Goal: Transaction & Acquisition: Purchase product/service

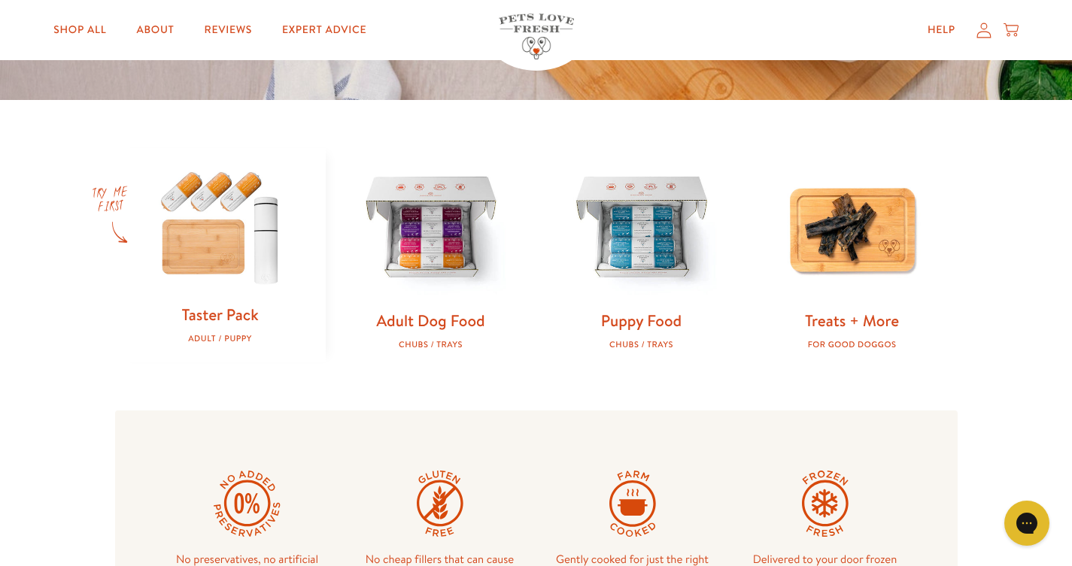
scroll to position [395, 0]
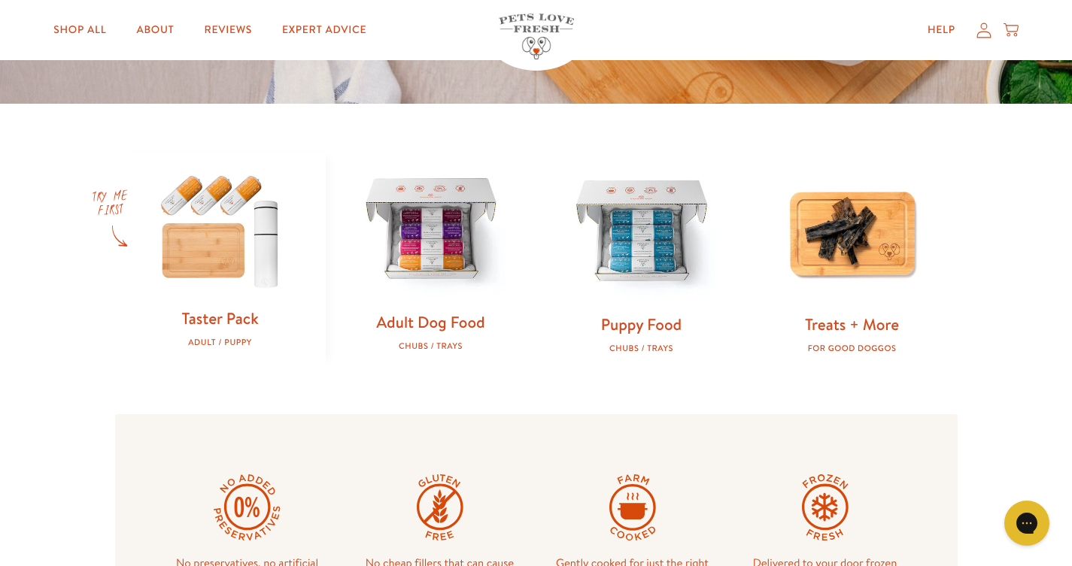
click at [408, 217] on img at bounding box center [431, 231] width 162 height 162
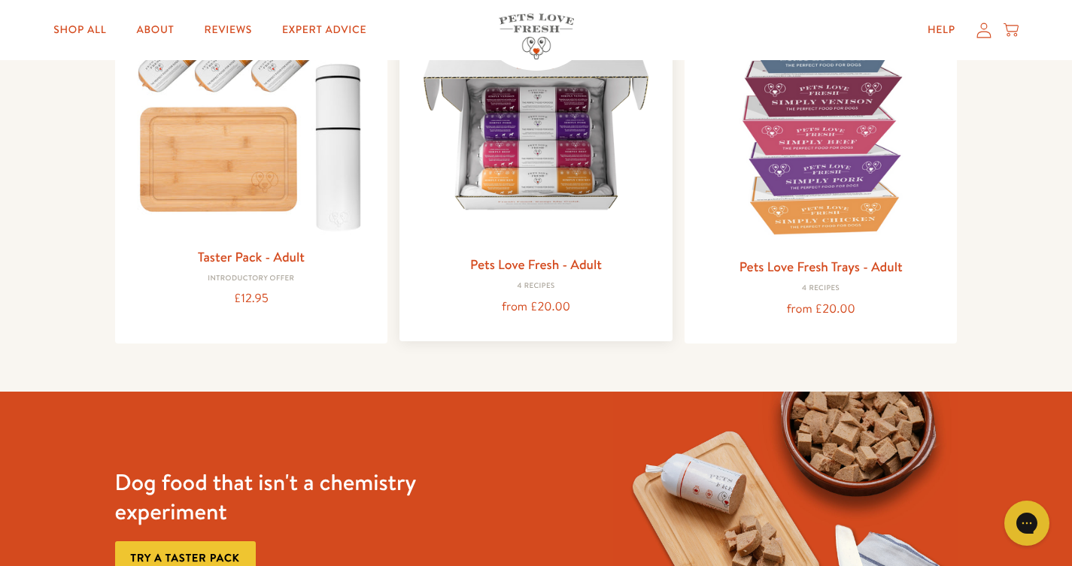
scroll to position [211, 0]
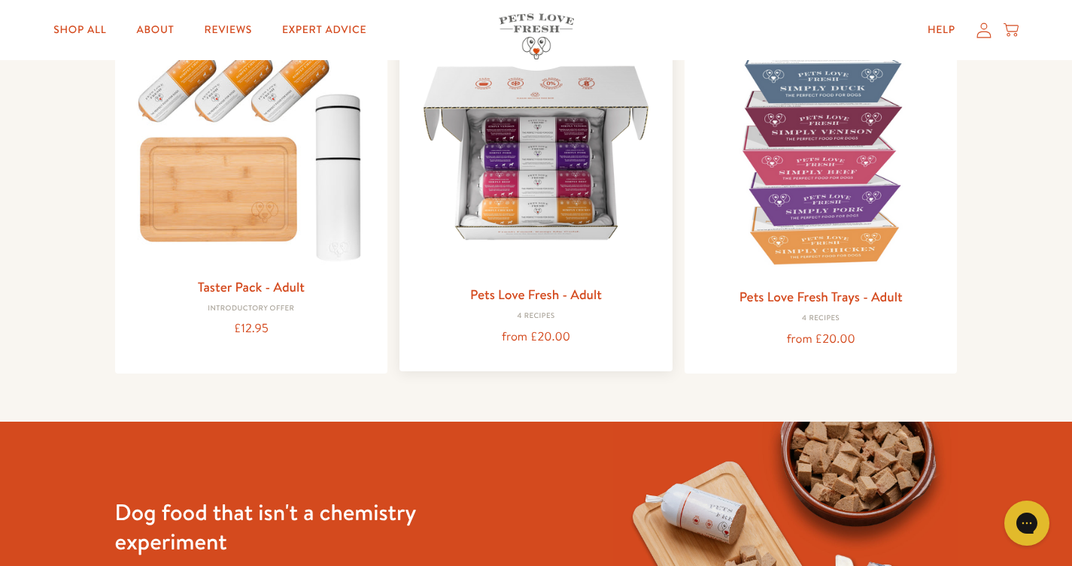
click at [550, 176] on img at bounding box center [535, 153] width 249 height 249
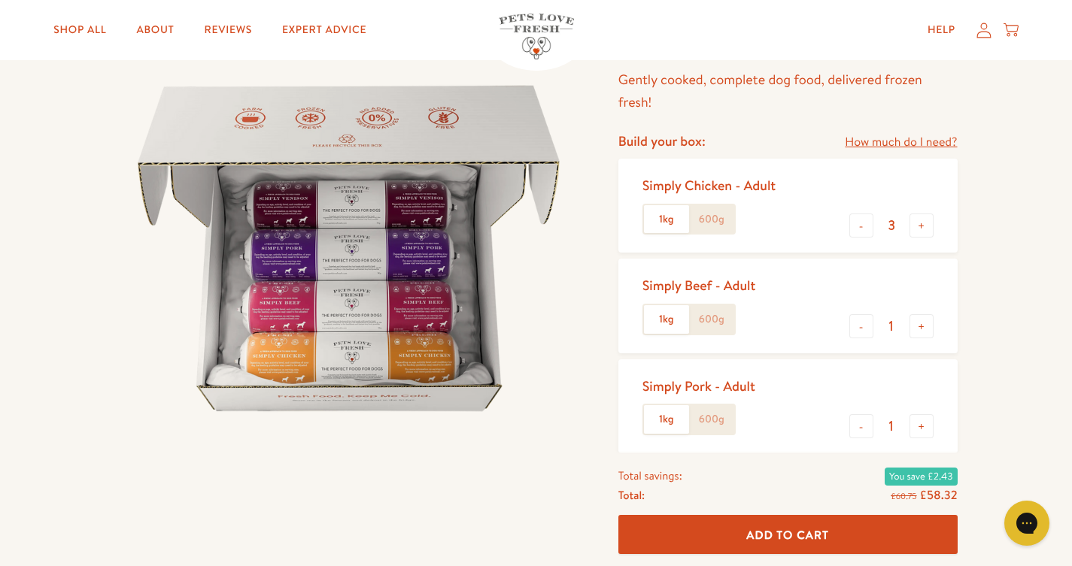
scroll to position [124, 0]
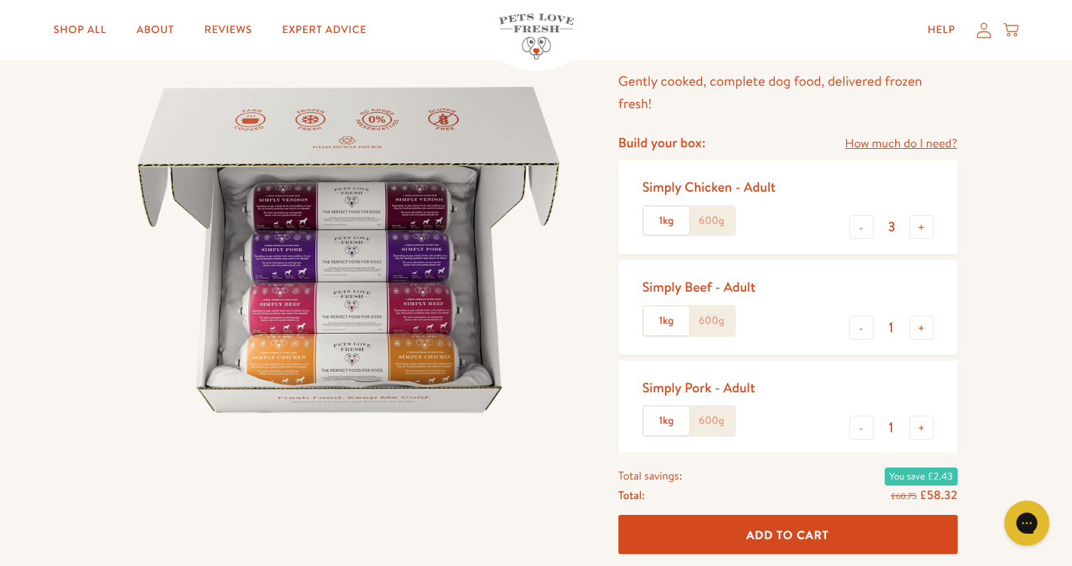
click at [705, 224] on label "600g" at bounding box center [711, 221] width 45 height 29
click at [0, 0] on input "600g" at bounding box center [0, 0] width 0 height 0
click at [722, 317] on label "600g" at bounding box center [711, 321] width 45 height 29
click at [0, 0] on input "600g" at bounding box center [0, 0] width 0 height 0
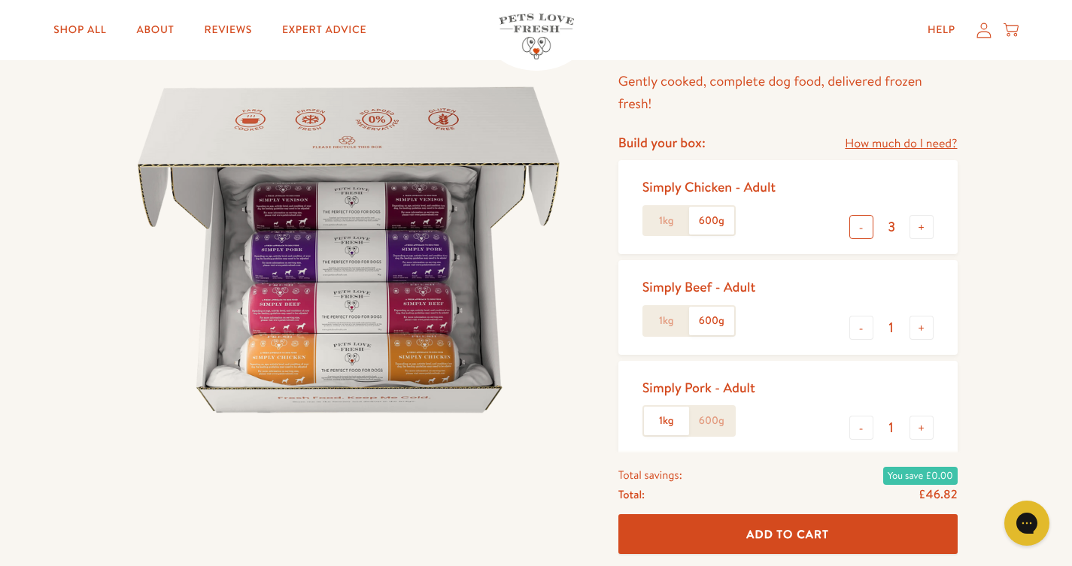
click at [858, 220] on button "-" at bounding box center [861, 227] width 24 height 24
click at [858, 221] on button "-" at bounding box center [861, 227] width 24 height 24
type input "0"
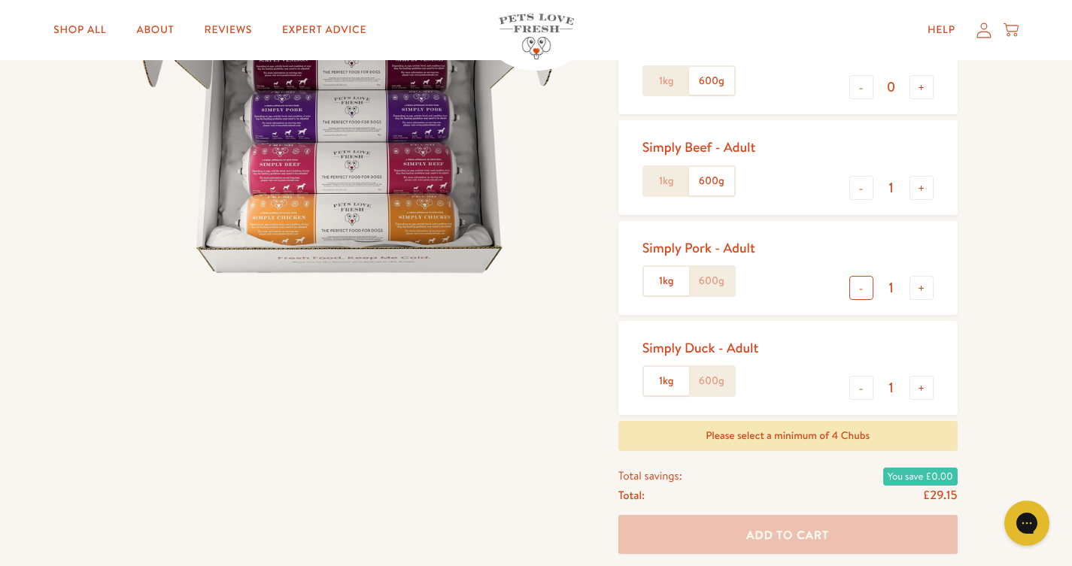
scroll to position [268, 0]
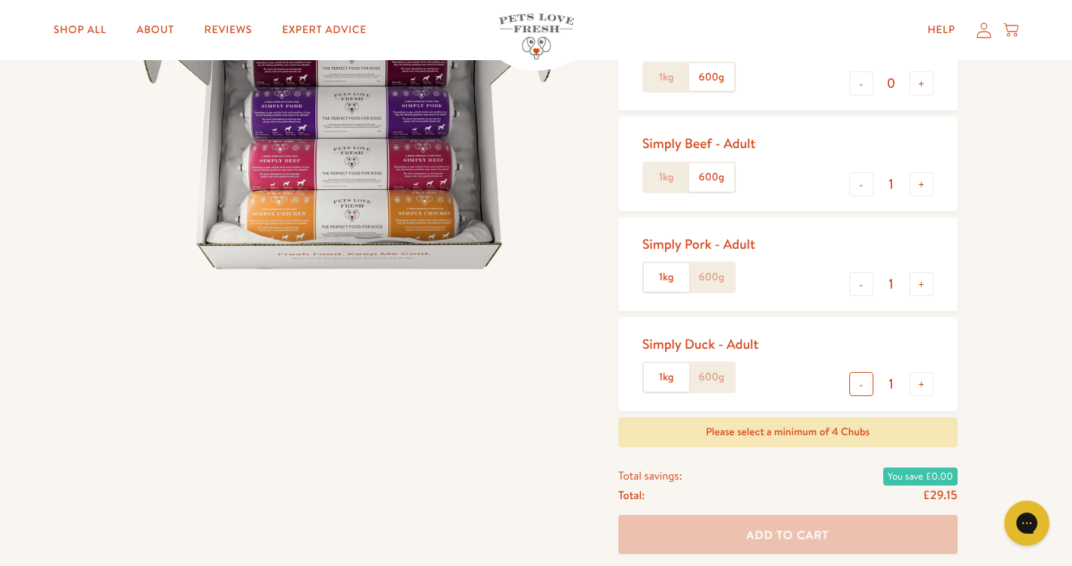
click at [861, 376] on button "-" at bounding box center [861, 384] width 24 height 24
type input "0"
click at [859, 281] on button "-" at bounding box center [861, 284] width 24 height 24
type input "0"
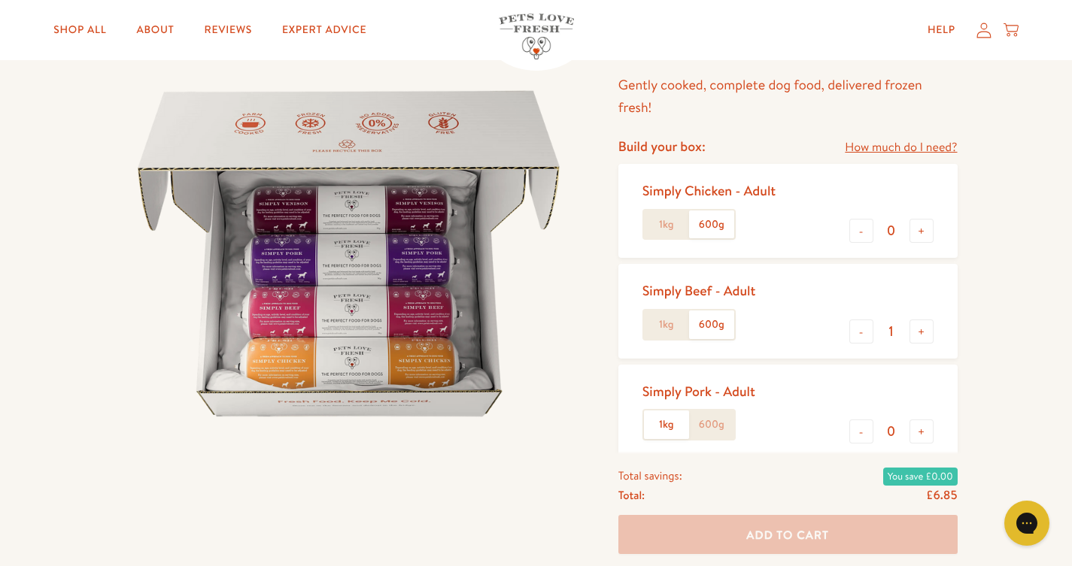
scroll to position [117, 0]
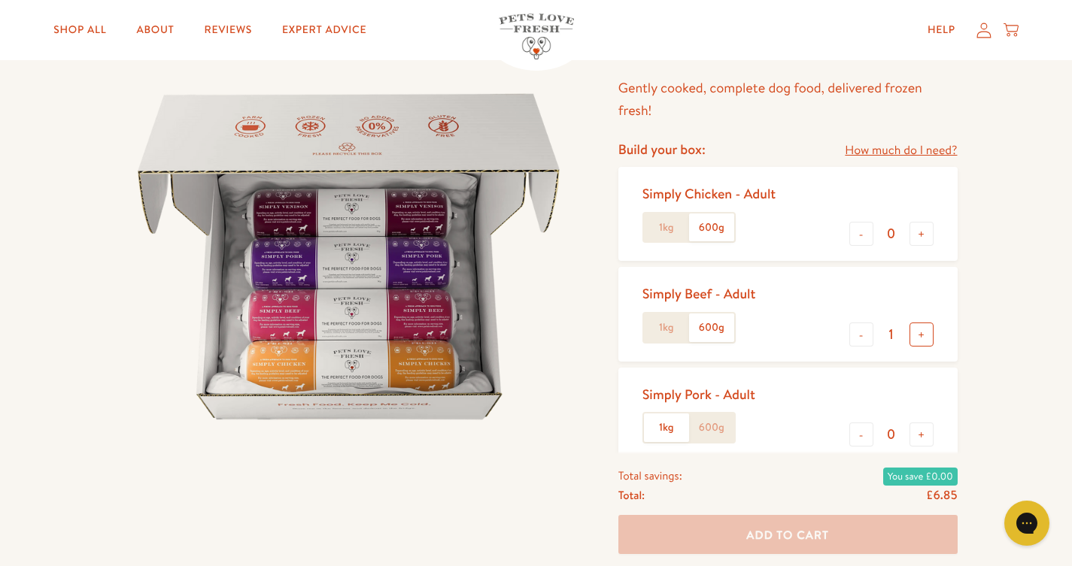
click at [920, 329] on button "+" at bounding box center [921, 335] width 24 height 24
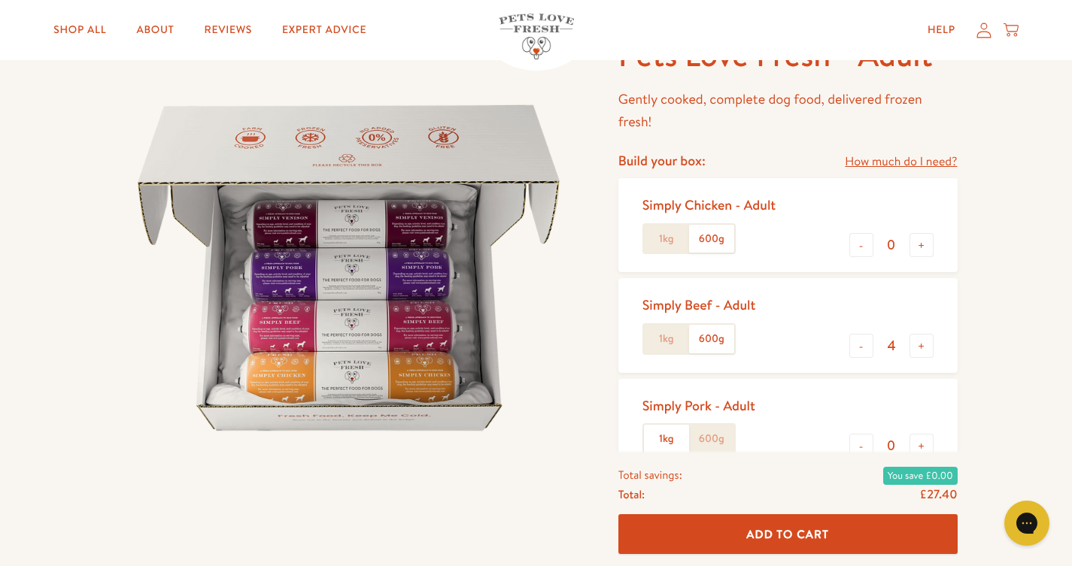
scroll to position [104, 0]
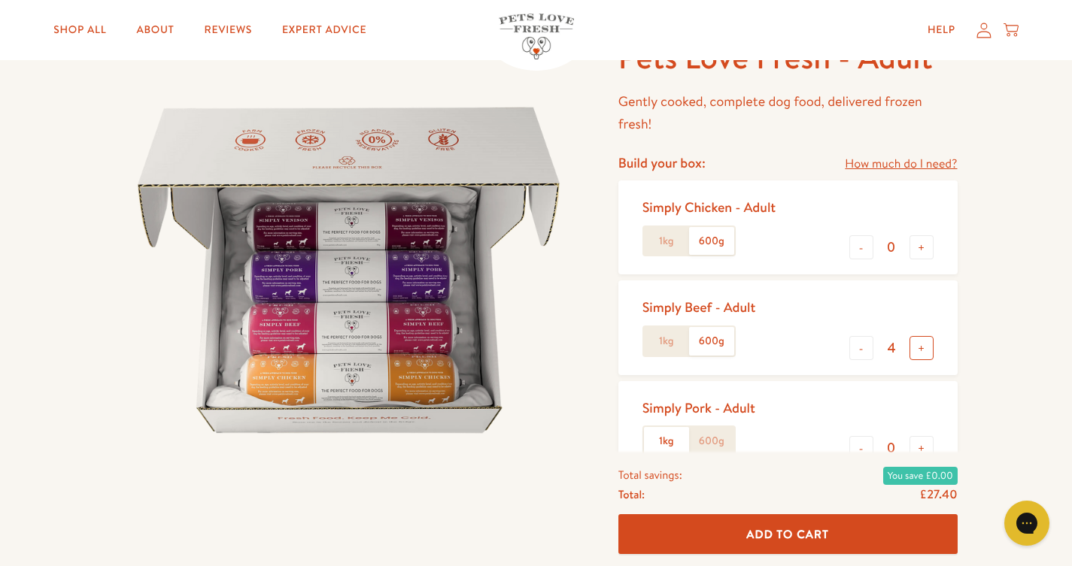
click at [922, 340] on button "+" at bounding box center [921, 348] width 24 height 24
type input "6"
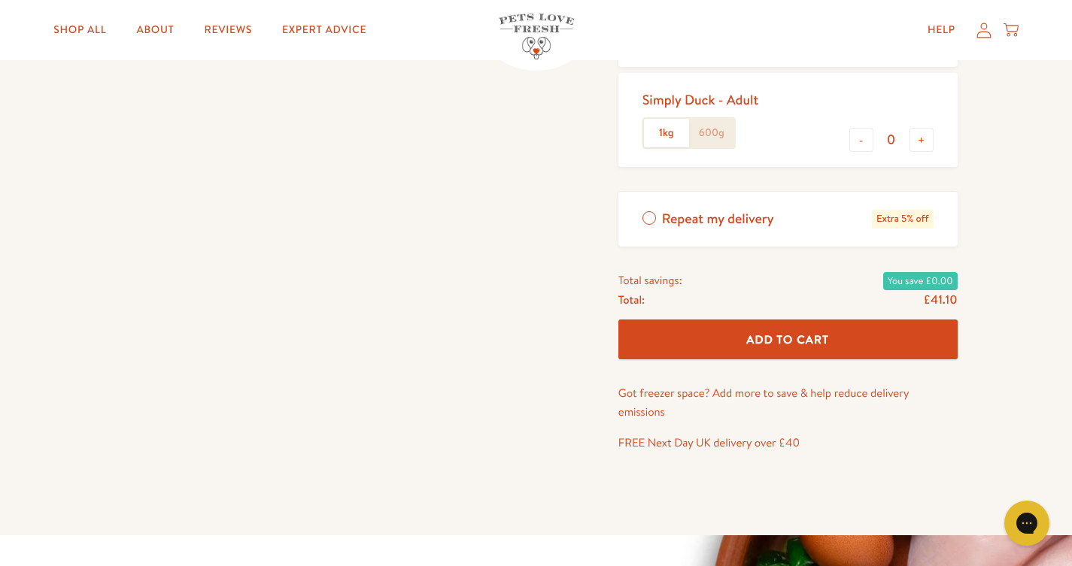
scroll to position [532, 0]
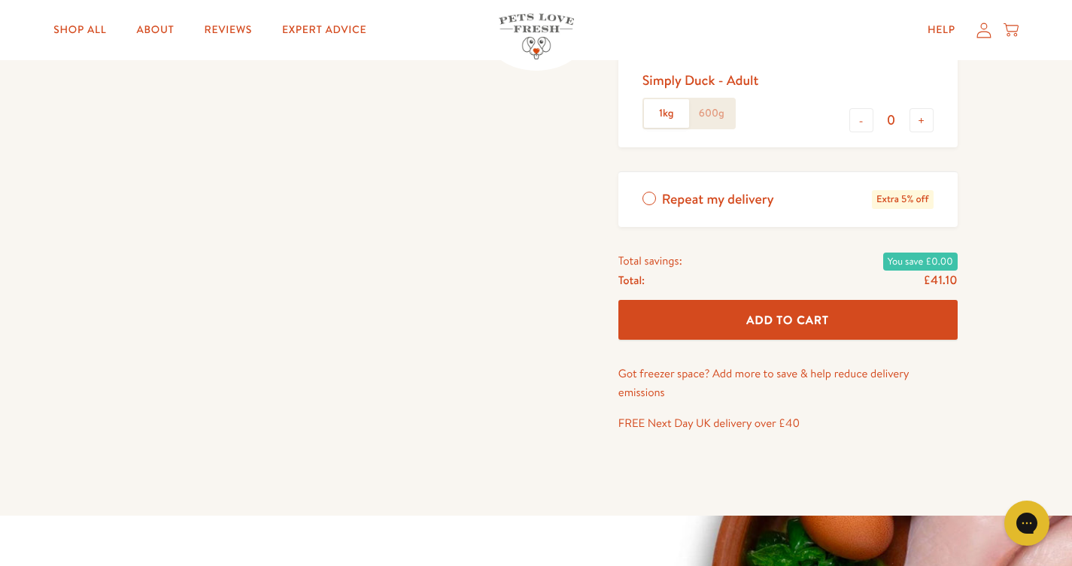
click at [848, 318] on button "Add To Cart" at bounding box center [787, 320] width 339 height 40
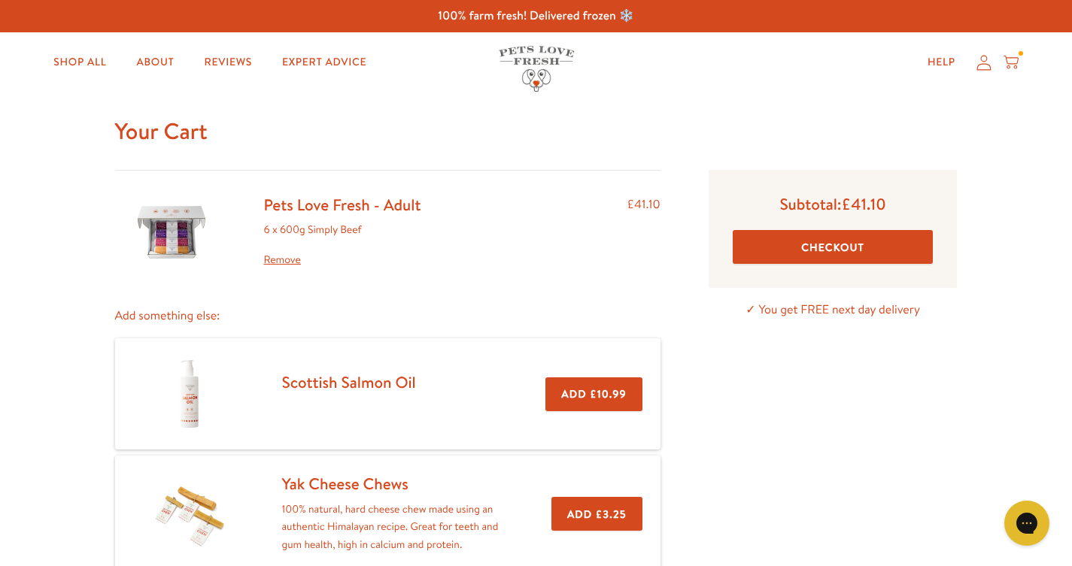
click at [856, 246] on button "Checkout" at bounding box center [832, 247] width 201 height 34
